Goal: Information Seeking & Learning: Learn about a topic

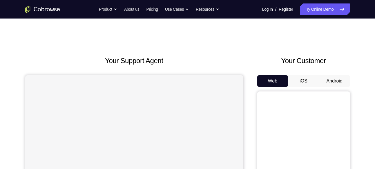
click at [329, 80] on button "Android" at bounding box center [334, 81] width 31 height 12
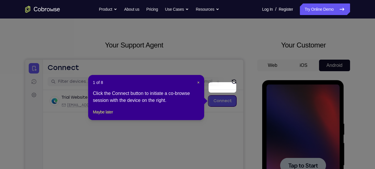
scroll to position [13, 0]
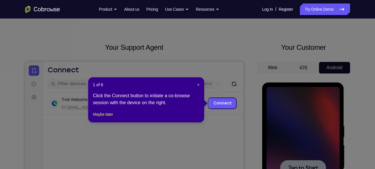
click at [303, 118] on icon at bounding box center [189, 84] width 379 height 169
click at [197, 85] on span "×" at bounding box center [198, 85] width 2 height 5
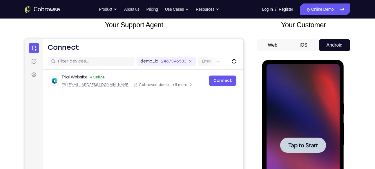
scroll to position [39, 0]
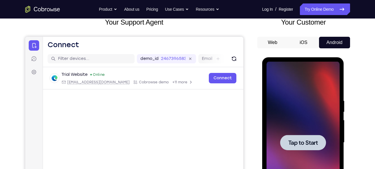
click at [314, 135] on div at bounding box center [303, 142] width 46 height 15
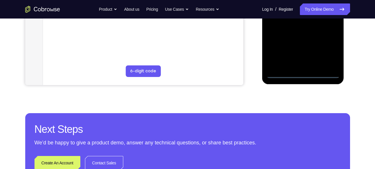
scroll to position [185, 0]
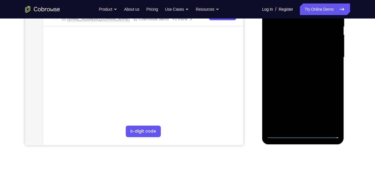
scroll to position [119, 0]
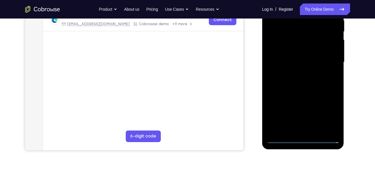
click at [303, 136] on div at bounding box center [302, 62] width 73 height 162
click at [303, 137] on div at bounding box center [302, 62] width 73 height 162
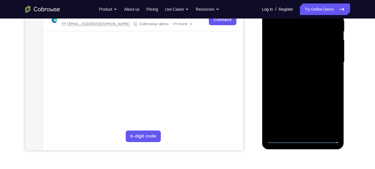
click at [303, 137] on div at bounding box center [302, 62] width 73 height 162
click at [331, 114] on div at bounding box center [302, 62] width 73 height 162
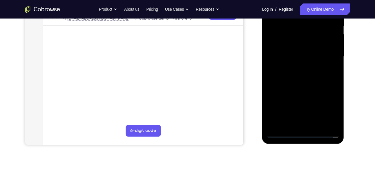
scroll to position [127, 0]
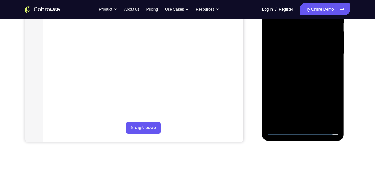
click at [331, 106] on div at bounding box center [302, 54] width 73 height 162
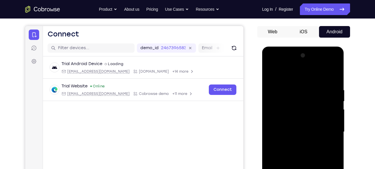
scroll to position [40, 0]
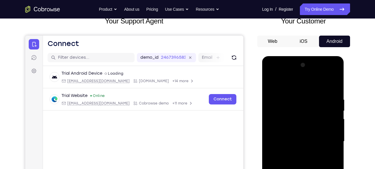
click at [271, 74] on div at bounding box center [302, 142] width 73 height 162
click at [327, 137] on div at bounding box center [302, 142] width 73 height 162
click at [298, 151] on div at bounding box center [302, 142] width 73 height 162
click at [290, 138] on div at bounding box center [302, 142] width 73 height 162
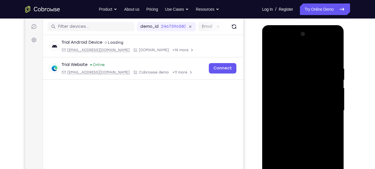
scroll to position [71, 0]
click at [287, 85] on div at bounding box center [302, 110] width 73 height 162
click at [284, 101] on div at bounding box center [302, 110] width 73 height 162
click at [280, 96] on div at bounding box center [302, 110] width 73 height 162
click at [283, 99] on div at bounding box center [302, 110] width 73 height 162
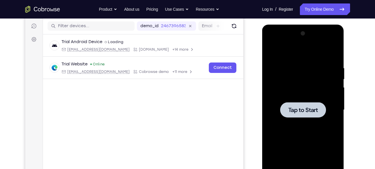
click at [297, 96] on div at bounding box center [302, 110] width 73 height 162
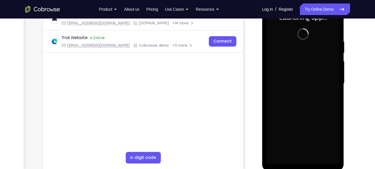
scroll to position [98, 0]
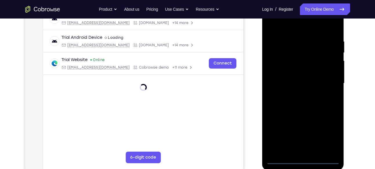
click at [302, 159] on div at bounding box center [302, 83] width 73 height 162
click at [327, 136] on div at bounding box center [302, 83] width 73 height 162
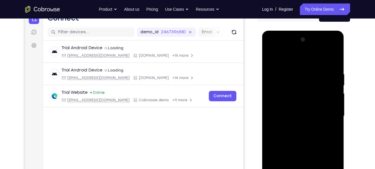
scroll to position [65, 0]
click at [272, 47] on div at bounding box center [302, 116] width 73 height 162
click at [330, 112] on div at bounding box center [302, 116] width 73 height 162
click at [296, 127] on div at bounding box center [302, 116] width 73 height 162
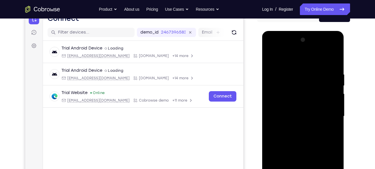
click at [295, 108] on div at bounding box center [302, 116] width 73 height 162
click at [292, 104] on div at bounding box center [302, 116] width 73 height 162
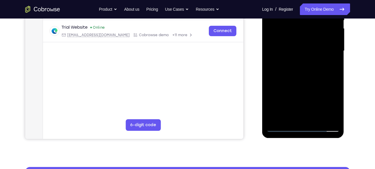
scroll to position [130, 0]
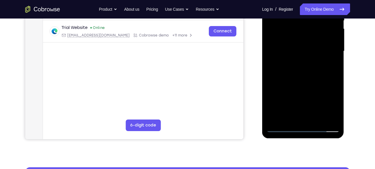
click at [302, 50] on div at bounding box center [302, 51] width 73 height 162
click at [292, 73] on div at bounding box center [302, 51] width 73 height 162
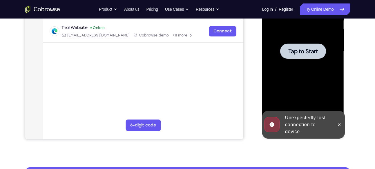
click at [298, 73] on div at bounding box center [302, 51] width 73 height 162
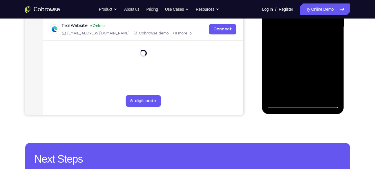
scroll to position [165, 0]
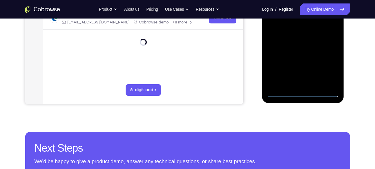
click at [304, 93] on div at bounding box center [302, 16] width 73 height 162
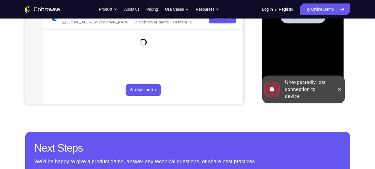
click at [291, 38] on div at bounding box center [302, 16] width 73 height 162
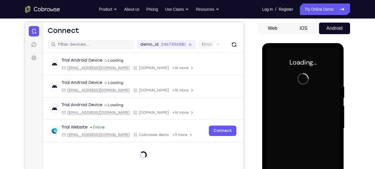
scroll to position [52, 0]
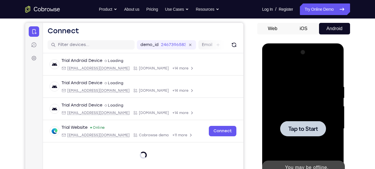
click at [310, 117] on div at bounding box center [302, 129] width 73 height 162
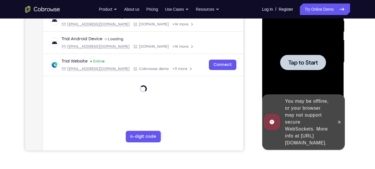
scroll to position [120, 0]
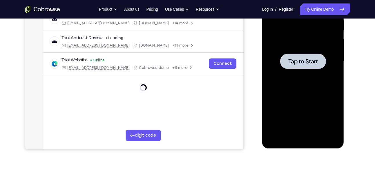
click at [302, 60] on span "Tap to Start" at bounding box center [303, 62] width 30 height 6
click at [307, 61] on span "Tap to Start" at bounding box center [303, 62] width 30 height 6
click at [300, 48] on div at bounding box center [302, 61] width 73 height 162
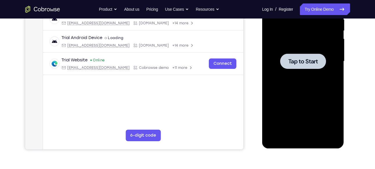
click at [284, 64] on div at bounding box center [303, 61] width 46 height 15
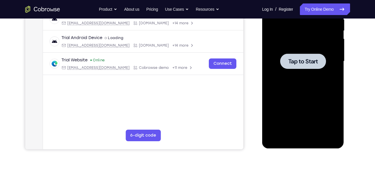
click at [284, 64] on div at bounding box center [303, 61] width 46 height 15
click at [314, 65] on div at bounding box center [303, 61] width 46 height 15
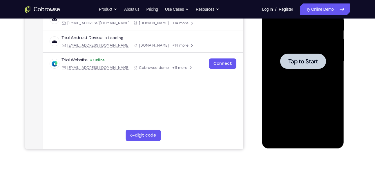
click at [314, 65] on div at bounding box center [303, 61] width 46 height 15
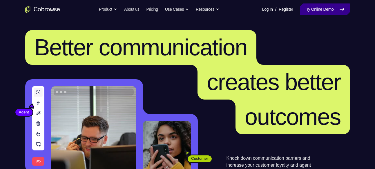
click at [321, 12] on link "Try Online Demo" at bounding box center [325, 9] width 50 height 12
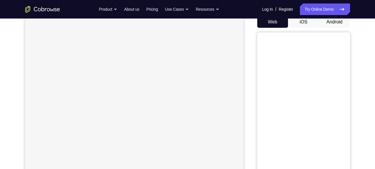
scroll to position [59, 0]
click at [333, 20] on button "Android" at bounding box center [334, 22] width 31 height 12
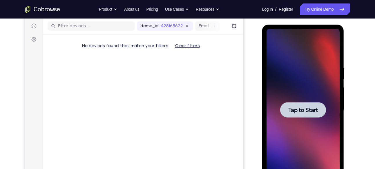
scroll to position [0, 0]
click at [302, 108] on span "Tap to Start" at bounding box center [303, 110] width 30 height 6
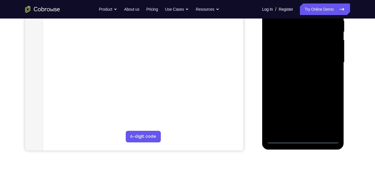
scroll to position [119, 0]
click at [331, 114] on div at bounding box center [302, 62] width 73 height 162
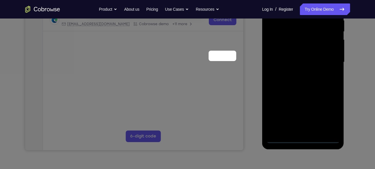
scroll to position [60, 0]
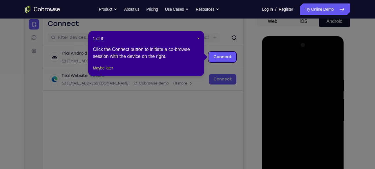
click at [196, 38] on header "1 of 8 ×" at bounding box center [146, 39] width 107 height 6
click at [197, 38] on span "×" at bounding box center [198, 38] width 2 height 5
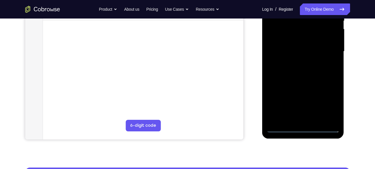
scroll to position [130, 0]
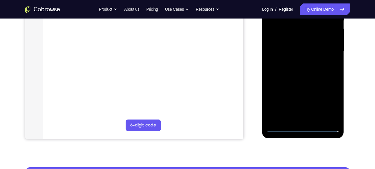
click at [301, 128] on div at bounding box center [302, 51] width 73 height 162
click at [327, 99] on div at bounding box center [302, 51] width 73 height 162
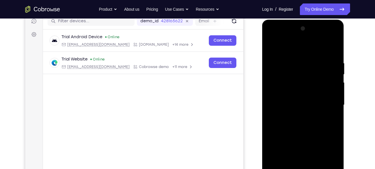
click at [271, 38] on div at bounding box center [302, 105] width 73 height 162
click at [325, 102] on div at bounding box center [302, 105] width 73 height 162
click at [296, 114] on div at bounding box center [302, 105] width 73 height 162
click at [294, 102] on div at bounding box center [302, 105] width 73 height 162
click at [290, 94] on div at bounding box center [302, 105] width 73 height 162
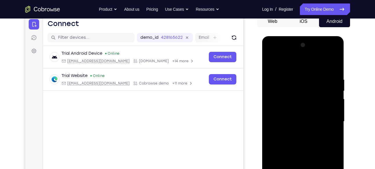
scroll to position [57, 0]
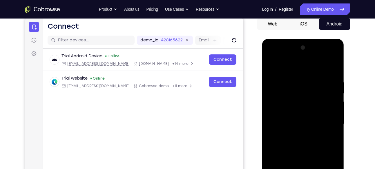
click at [298, 125] on div at bounding box center [302, 124] width 73 height 162
click at [308, 142] on div at bounding box center [302, 124] width 73 height 162
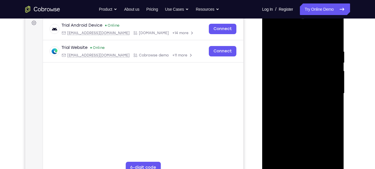
click at [334, 42] on div at bounding box center [302, 93] width 73 height 162
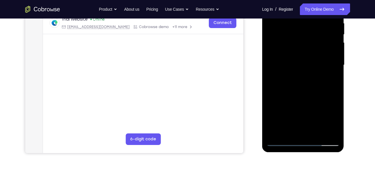
scroll to position [116, 0]
click at [334, 90] on div at bounding box center [302, 65] width 73 height 162
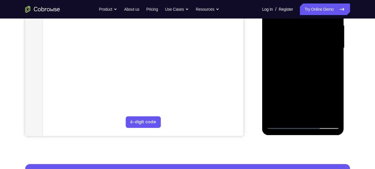
scroll to position [136, 0]
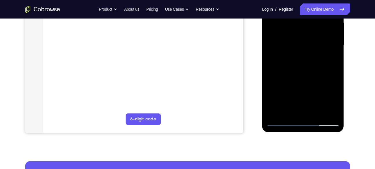
click at [335, 114] on div at bounding box center [302, 45] width 73 height 162
click at [333, 112] on div at bounding box center [302, 45] width 73 height 162
click at [318, 114] on div at bounding box center [302, 45] width 73 height 162
click at [316, 113] on div at bounding box center [302, 45] width 73 height 162
click at [317, 112] on div at bounding box center [302, 45] width 73 height 162
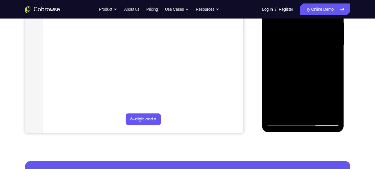
click at [317, 112] on div at bounding box center [302, 45] width 73 height 162
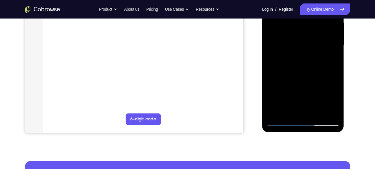
click at [317, 112] on div at bounding box center [302, 45] width 73 height 162
click at [315, 113] on div at bounding box center [302, 45] width 73 height 162
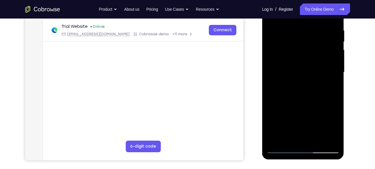
scroll to position [95, 0]
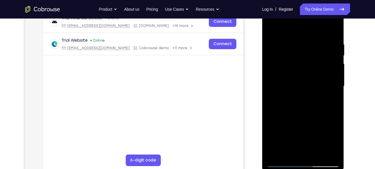
click at [334, 28] on div at bounding box center [302, 86] width 73 height 162
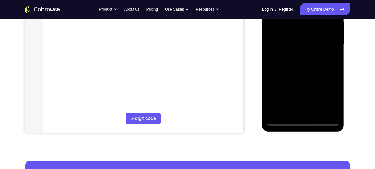
scroll to position [149, 0]
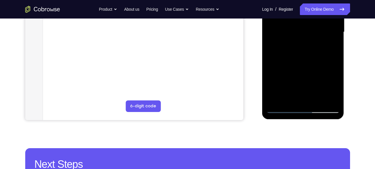
drag, startPoint x: 294, startPoint y: 78, endPoint x: 297, endPoint y: 8, distance: 69.6
click at [297, 8] on div at bounding box center [302, 32] width 73 height 162
click at [316, 99] on div at bounding box center [302, 32] width 73 height 162
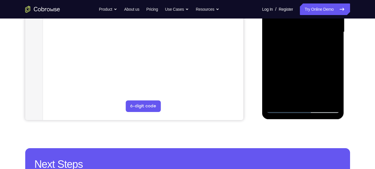
click at [316, 99] on div at bounding box center [302, 32] width 73 height 162
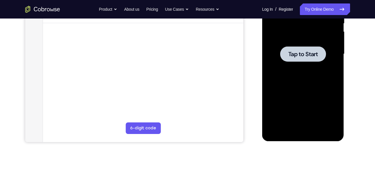
scroll to position [127, 0]
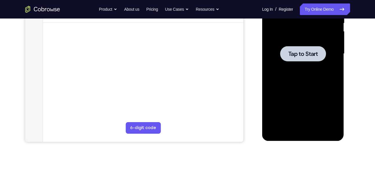
click at [304, 51] on span "Tap to Start" at bounding box center [303, 54] width 30 height 6
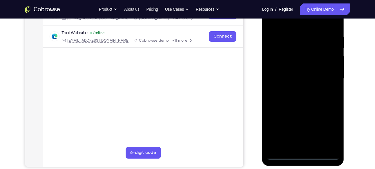
scroll to position [103, 0]
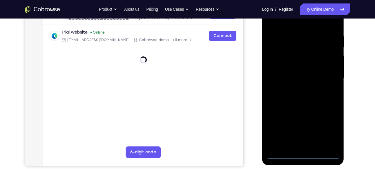
click at [303, 155] on div at bounding box center [302, 78] width 73 height 162
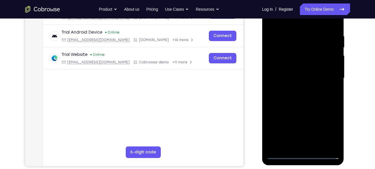
click at [327, 130] on div at bounding box center [302, 78] width 73 height 162
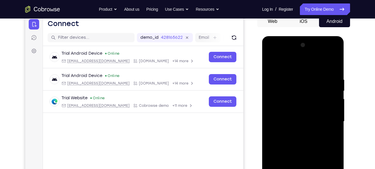
scroll to position [59, 0]
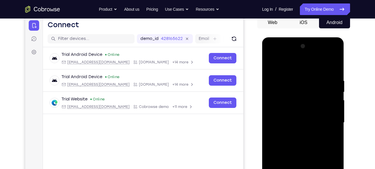
click at [270, 57] on div at bounding box center [302, 123] width 73 height 162
click at [325, 118] on div at bounding box center [302, 123] width 73 height 162
click at [329, 121] on div at bounding box center [302, 123] width 73 height 162
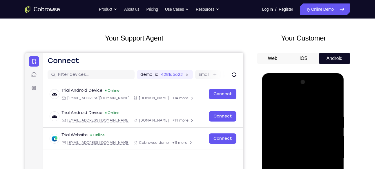
scroll to position [90, 0]
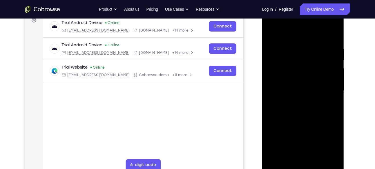
click at [327, 86] on div at bounding box center [302, 91] width 73 height 162
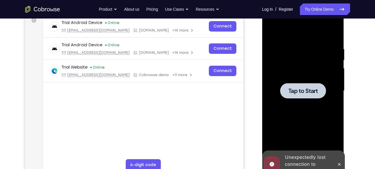
click at [297, 86] on div at bounding box center [303, 90] width 46 height 15
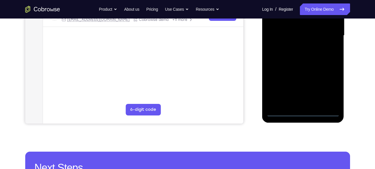
scroll to position [146, 0]
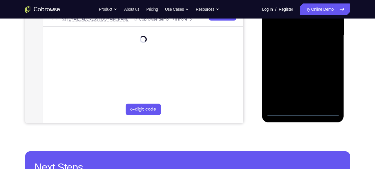
click at [302, 113] on div at bounding box center [302, 35] width 73 height 162
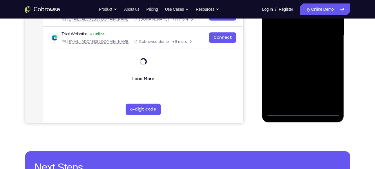
click at [304, 111] on div at bounding box center [302, 35] width 73 height 162
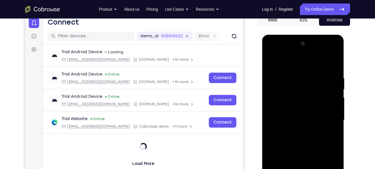
scroll to position [198, 0]
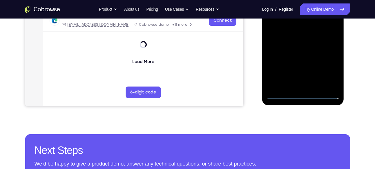
scroll to position [163, 0]
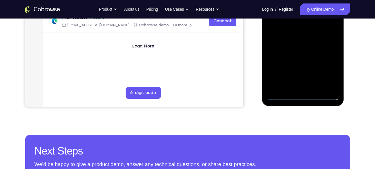
click at [327, 70] on div at bounding box center [302, 19] width 73 height 162
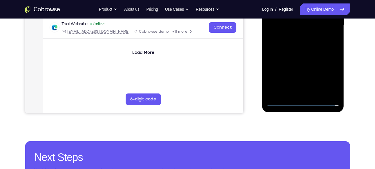
scroll to position [165, 0]
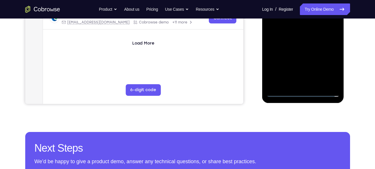
click at [303, 93] on div at bounding box center [302, 16] width 73 height 162
click at [302, 93] on div at bounding box center [302, 16] width 73 height 162
click at [328, 66] on div at bounding box center [302, 16] width 73 height 162
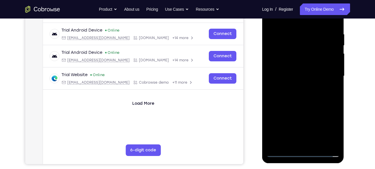
scroll to position [105, 0]
click at [329, 130] on div at bounding box center [302, 76] width 73 height 162
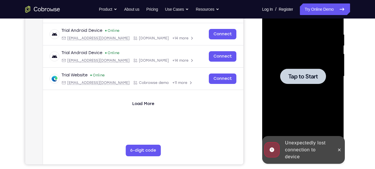
click at [300, 87] on div at bounding box center [302, 76] width 73 height 162
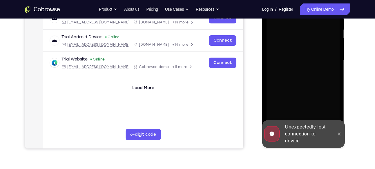
scroll to position [122, 0]
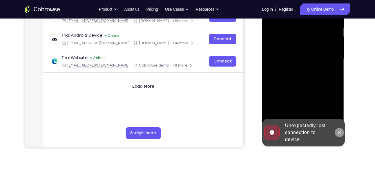
click at [337, 130] on icon at bounding box center [339, 132] width 5 height 5
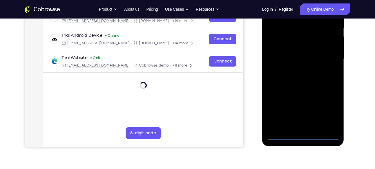
click at [303, 135] on div at bounding box center [302, 59] width 73 height 162
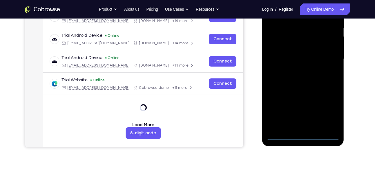
click at [329, 112] on div at bounding box center [302, 59] width 73 height 162
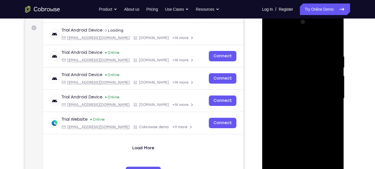
scroll to position [83, 0]
click at [331, 152] on div at bounding box center [302, 99] width 73 height 162
click at [331, 154] on div at bounding box center [302, 99] width 73 height 162
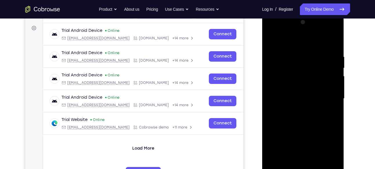
click at [272, 30] on div at bounding box center [302, 99] width 73 height 162
click at [327, 96] on div at bounding box center [302, 99] width 73 height 162
click at [294, 108] on div at bounding box center [302, 99] width 73 height 162
click at [293, 96] on div at bounding box center [302, 99] width 73 height 162
click at [288, 75] on div at bounding box center [302, 99] width 73 height 162
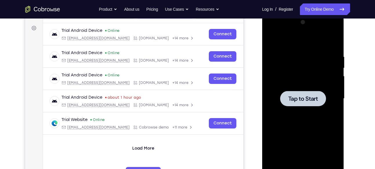
click at [290, 103] on div at bounding box center [303, 98] width 46 height 15
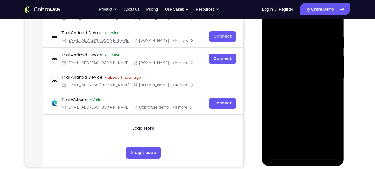
scroll to position [118, 0]
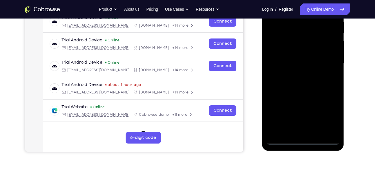
click at [304, 140] on div at bounding box center [302, 64] width 73 height 162
click at [325, 115] on div at bounding box center [302, 64] width 73 height 162
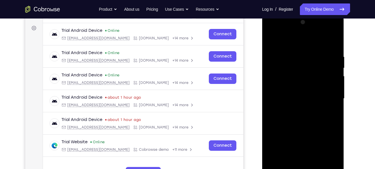
scroll to position [82, 0]
click at [270, 30] on div at bounding box center [302, 99] width 73 height 162
click at [327, 94] on div at bounding box center [302, 99] width 73 height 162
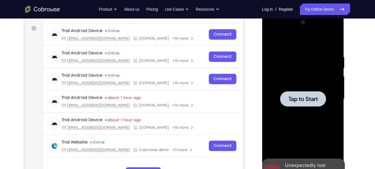
click at [305, 101] on span "Tap to Start" at bounding box center [303, 99] width 30 height 6
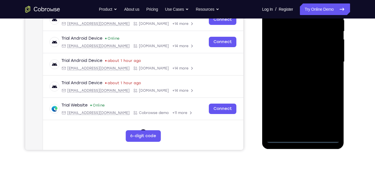
scroll to position [122, 0]
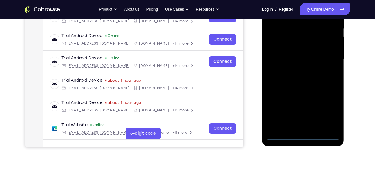
click at [302, 136] on div at bounding box center [302, 59] width 73 height 162
click at [330, 108] on div at bounding box center [302, 59] width 73 height 162
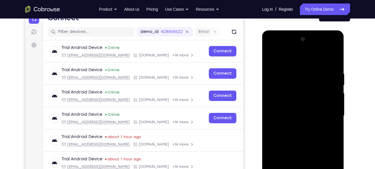
scroll to position [62, 0]
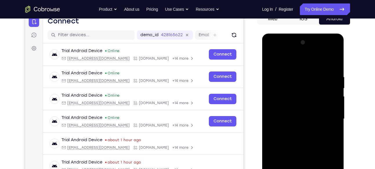
click at [272, 52] on div at bounding box center [302, 119] width 73 height 162
click at [325, 117] on div at bounding box center [302, 119] width 73 height 162
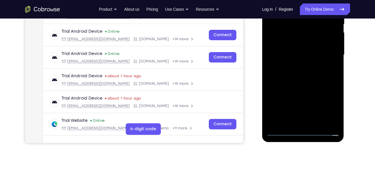
click at [296, 122] on div at bounding box center [302, 55] width 73 height 162
click at [286, 49] on div at bounding box center [302, 55] width 73 height 162
click at [286, 46] on div at bounding box center [302, 55] width 73 height 162
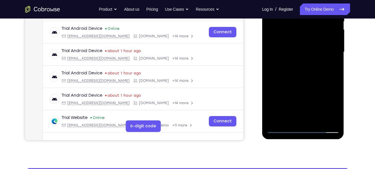
scroll to position [129, 0]
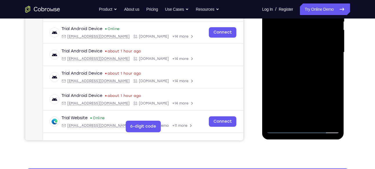
click at [301, 54] on div at bounding box center [302, 52] width 73 height 162
click at [300, 69] on div at bounding box center [302, 52] width 73 height 162
click at [304, 68] on div at bounding box center [302, 52] width 73 height 162
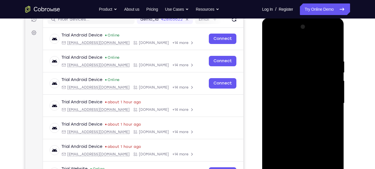
scroll to position [75, 0]
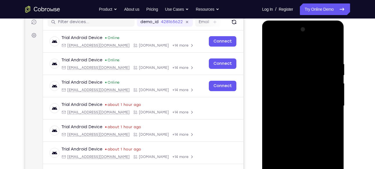
click at [334, 55] on div at bounding box center [302, 106] width 73 height 162
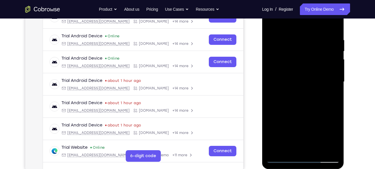
scroll to position [100, 0]
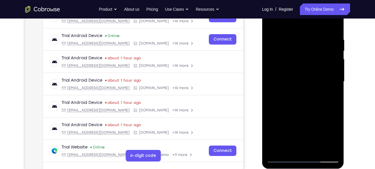
click at [317, 151] on div at bounding box center [302, 82] width 73 height 162
click at [298, 111] on div at bounding box center [302, 82] width 73 height 162
click at [302, 110] on div at bounding box center [302, 82] width 73 height 162
click at [328, 61] on div at bounding box center [302, 82] width 73 height 162
click at [273, 24] on div at bounding box center [302, 82] width 73 height 162
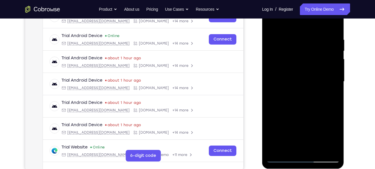
click at [293, 30] on div at bounding box center [302, 82] width 73 height 162
drag, startPoint x: 301, startPoint y: 75, endPoint x: 313, endPoint y: 28, distance: 47.9
click at [313, 28] on div at bounding box center [302, 82] width 73 height 162
drag, startPoint x: 306, startPoint y: 79, endPoint x: 316, endPoint y: 11, distance: 68.2
click at [316, 11] on div at bounding box center [302, 82] width 73 height 162
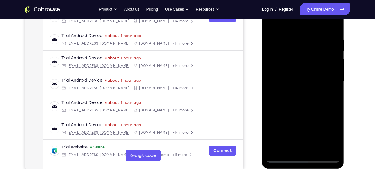
click at [333, 31] on div at bounding box center [302, 82] width 73 height 162
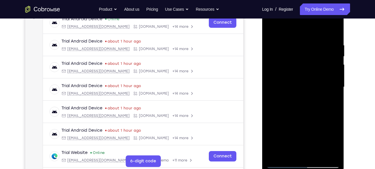
scroll to position [93, 0]
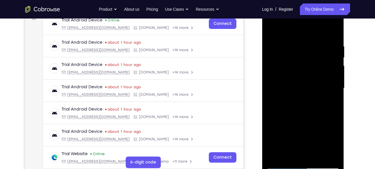
click at [285, 163] on div at bounding box center [302, 88] width 73 height 162
click at [280, 164] on div at bounding box center [302, 88] width 73 height 162
